Goal: Task Accomplishment & Management: Use online tool/utility

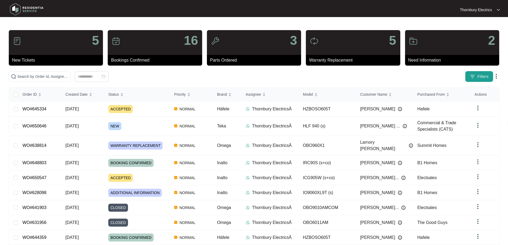
click at [475, 80] on button "Filters" at bounding box center [480, 76] width 28 height 11
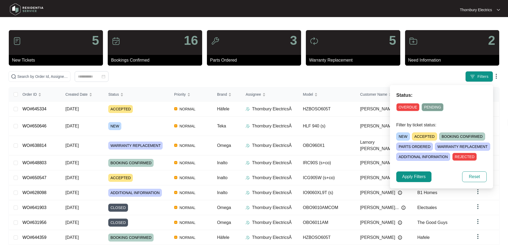
click at [402, 138] on span "NEW" at bounding box center [404, 137] width 14 height 8
click at [408, 175] on span "Apply Filters" at bounding box center [413, 177] width 23 height 6
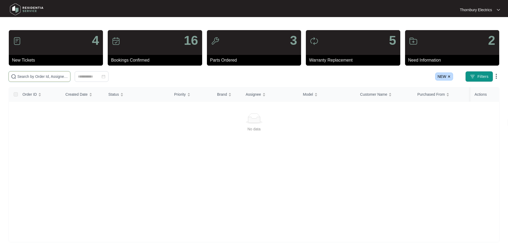
click at [68, 79] on input "text" at bounding box center [42, 77] width 51 height 6
paste input "638814"
type input "638814"
click at [451, 77] on img at bounding box center [449, 76] width 3 height 3
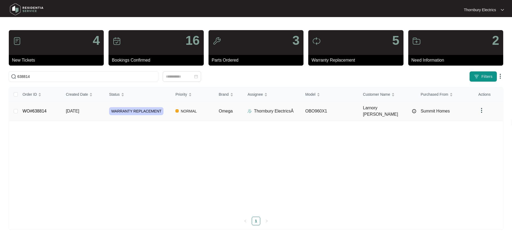
click at [132, 107] on span "WARRANTY REPLACEMENT" at bounding box center [136, 111] width 54 height 8
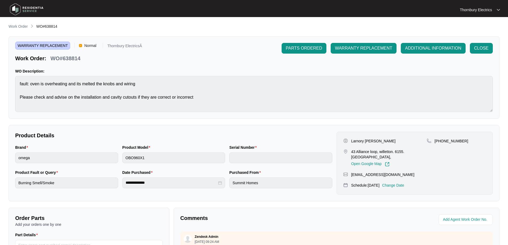
click at [405, 183] on p "Change Date" at bounding box center [393, 185] width 22 height 5
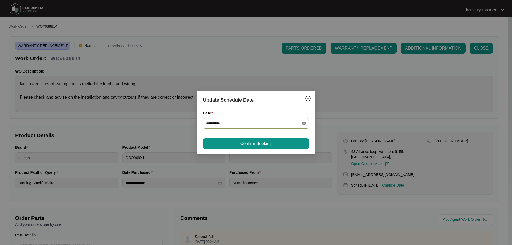
click at [303, 122] on icon "close-circle" at bounding box center [304, 124] width 4 height 4
click at [260, 126] on div at bounding box center [256, 123] width 106 height 11
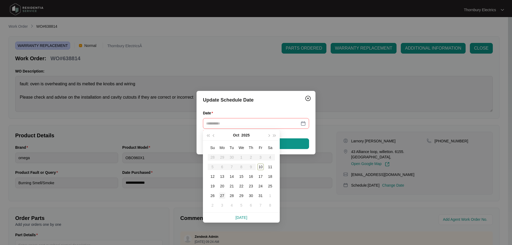
click at [220, 196] on div "27" at bounding box center [222, 196] width 6 height 6
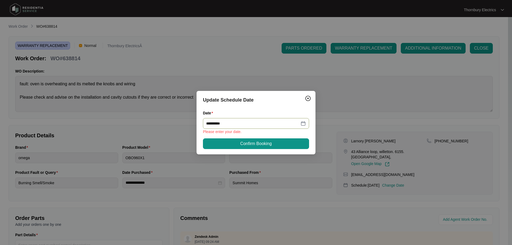
type input "**********"
click at [246, 143] on span "Confirm Booking" at bounding box center [255, 144] width 31 height 6
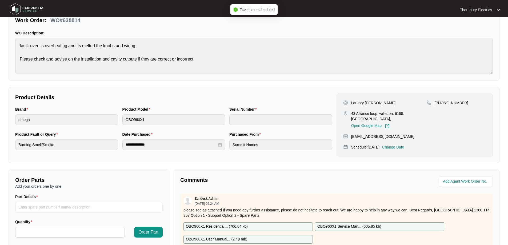
scroll to position [107, 0]
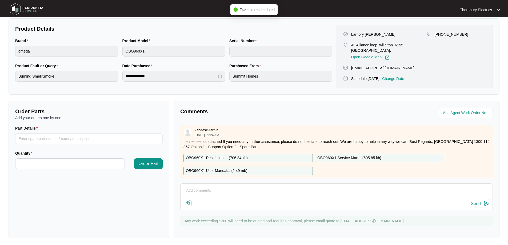
click at [251, 194] on textarea at bounding box center [336, 194] width 307 height 14
type textarea "Changeover install booked for 27.10.2025"
click at [488, 207] on img at bounding box center [487, 204] width 6 height 6
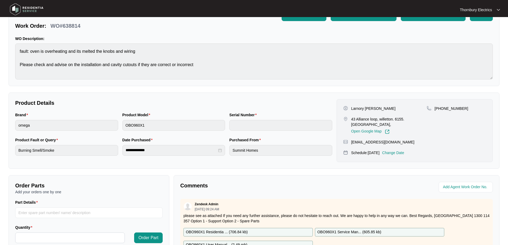
scroll to position [0, 0]
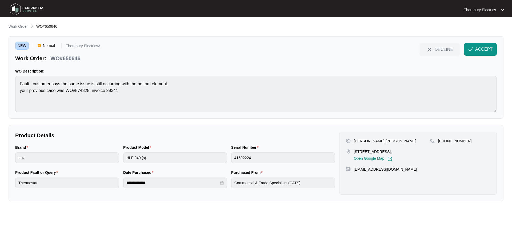
drag, startPoint x: 362, startPoint y: 153, endPoint x: 401, endPoint y: 151, distance: 39.6
click at [401, 151] on div "[STREET_ADDRESS], Open Google Map" at bounding box center [388, 155] width 84 height 12
click at [478, 51] on span "ACCEPT" at bounding box center [484, 49] width 17 height 6
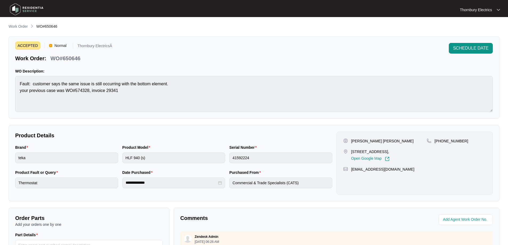
click at [357, 142] on p "[PERSON_NAME] [PERSON_NAME]" at bounding box center [382, 141] width 62 height 5
copy p "[PERSON_NAME]"
click at [390, 140] on p "[PERSON_NAME] [PERSON_NAME]" at bounding box center [382, 141] width 62 height 5
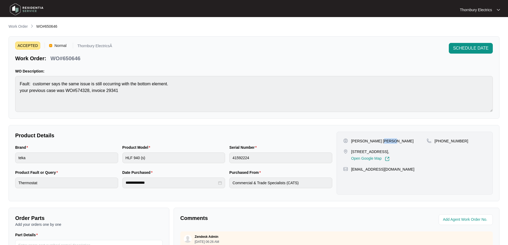
copy p "Wasim"
drag, startPoint x: 403, startPoint y: 170, endPoint x: 350, endPoint y: 171, distance: 52.6
click at [350, 171] on div "[EMAIL_ADDRESS][DOMAIN_NAME]" at bounding box center [414, 169] width 143 height 5
copy p "[EMAIL_ADDRESS][DOMAIN_NAME]"
drag, startPoint x: 464, startPoint y: 140, endPoint x: 441, endPoint y: 142, distance: 22.8
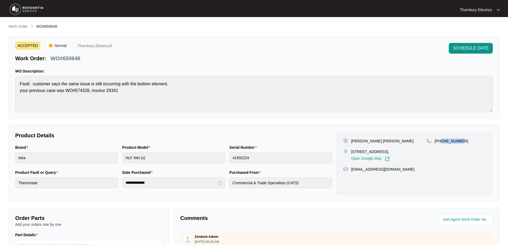
click at [441, 142] on div "[PHONE_NUMBER]" at bounding box center [457, 141] width 60 height 5
copy p "412772085"
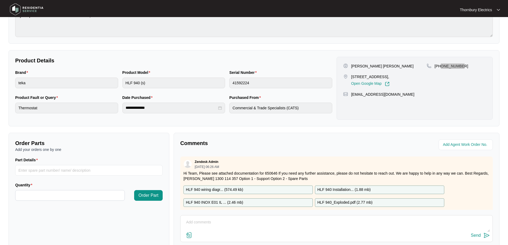
scroll to position [107, 0]
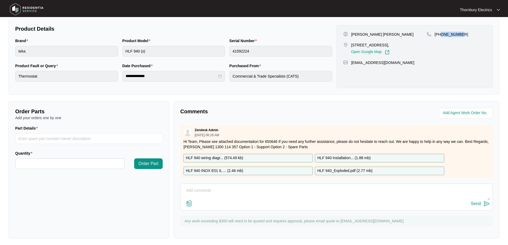
click at [332, 173] on p "HLF 940_Exploded.pdf ( 2.77 mb )" at bounding box center [345, 171] width 55 height 6
click at [78, 136] on input "Part Details" at bounding box center [89, 138] width 148 height 11
paste input "83140320"
type input "83140320 Bottom element"
click at [68, 159] on input "Quantity" at bounding box center [69, 164] width 109 height 10
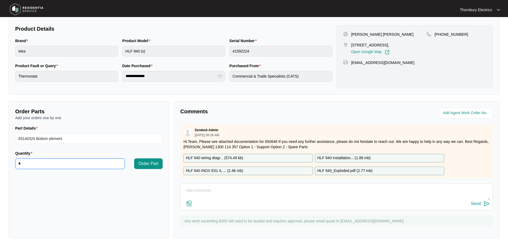
type input "*"
click at [223, 191] on textarea at bounding box center [336, 194] width 307 height 14
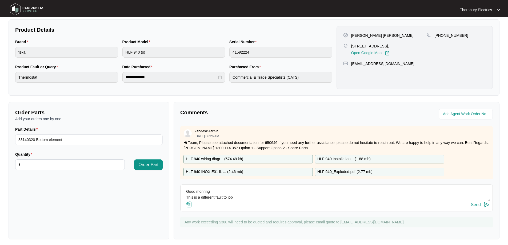
scroll to position [109, 0]
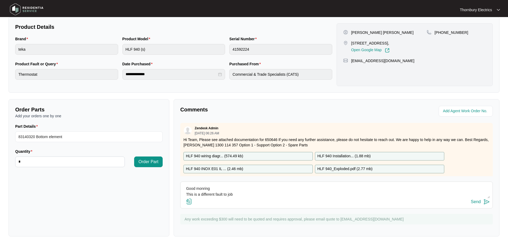
click at [254, 192] on textarea "Good monring This is a different fault to job" at bounding box center [336, 192] width 307 height 14
paste textarea "574328"
drag, startPoint x: 72, startPoint y: 136, endPoint x: 9, endPoint y: 135, distance: 63.5
click at [9, 135] on div "Order Parts Add your orders one by one Part Details 83140320 Bottom element Qua…" at bounding box center [89, 167] width 161 height 137
click at [149, 161] on span "Order Part" at bounding box center [149, 162] width 20 height 6
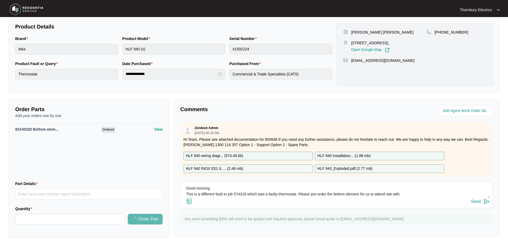
click at [416, 196] on textarea "Good monring This is a different fault to job 574328 which was a faulty thermos…" at bounding box center [336, 191] width 307 height 14
paste textarea "83140320 Bottom element"
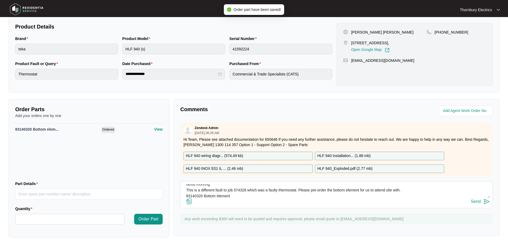
type textarea "Good monring This is a different fault to job 574328 which was a faulty thermos…"
click at [484, 201] on img at bounding box center [487, 202] width 6 height 6
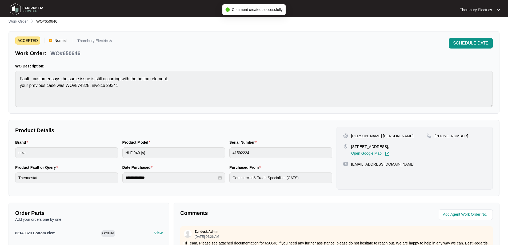
scroll to position [0, 0]
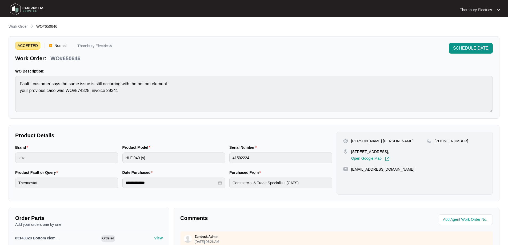
drag, startPoint x: 360, startPoint y: 152, endPoint x: 400, endPoint y: 151, distance: 40.3
click at [390, 151] on p "[STREET_ADDRESS]," at bounding box center [370, 151] width 38 height 5
drag, startPoint x: 351, startPoint y: 152, endPoint x: 417, endPoint y: 152, distance: 65.9
click at [417, 152] on div "[STREET_ADDRESS], Open Google Map" at bounding box center [385, 155] width 84 height 12
copy p "[STREET_ADDRESS],"
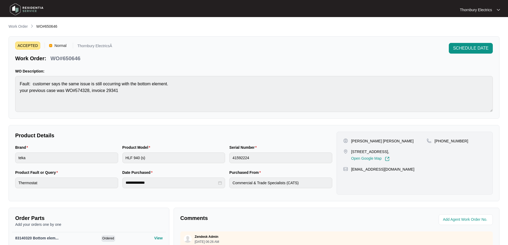
click at [72, 59] on p "WO#650646" at bounding box center [65, 58] width 30 height 7
copy p "650646"
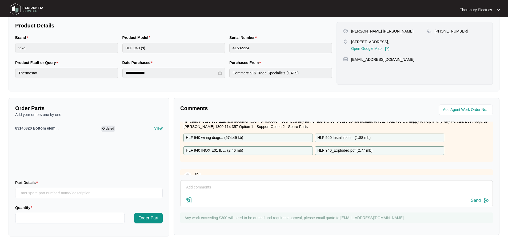
scroll to position [38, 0]
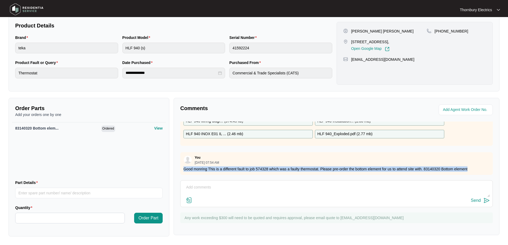
drag, startPoint x: 184, startPoint y: 165, endPoint x: 475, endPoint y: 164, distance: 291.2
click at [475, 167] on p "Good monring This is a different fault to job 574328 which was a faulty thermos…" at bounding box center [337, 169] width 306 height 5
copy p "Good monring This is a different fault to job 574328 which was a faulty thermos…"
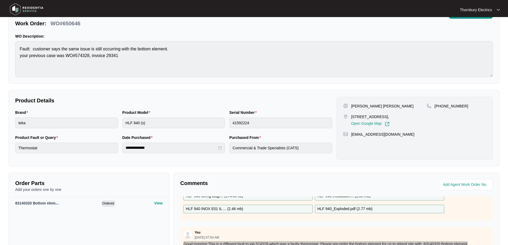
scroll to position [0, 0]
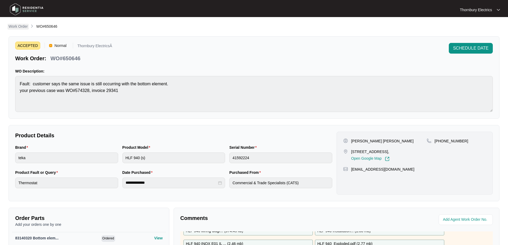
click at [19, 26] on p "Work Order" at bounding box center [18, 26] width 19 height 5
